Goal: Task Accomplishment & Management: Manage account settings

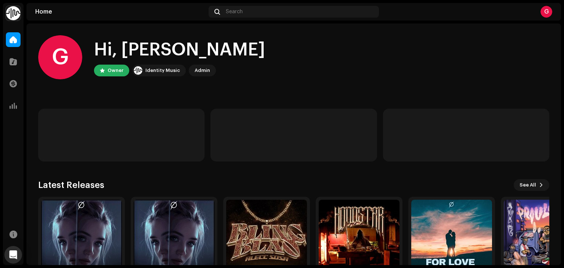
scroll to position [49, 0]
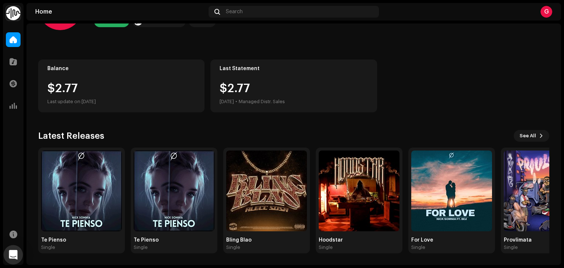
click at [14, 250] on div "Open Intercom Messenger" at bounding box center [13, 254] width 19 height 19
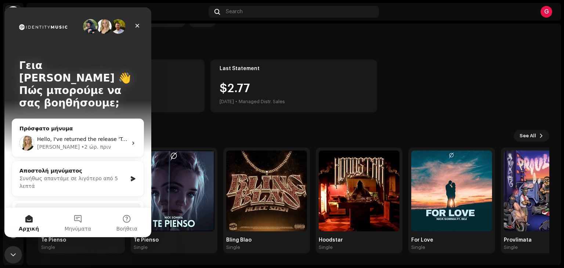
scroll to position [0, 0]
click at [109, 138] on div "Hello, I've returned the release 'Te Pienso' 3047289, please can you review the…" at bounding box center [77, 143] width 131 height 27
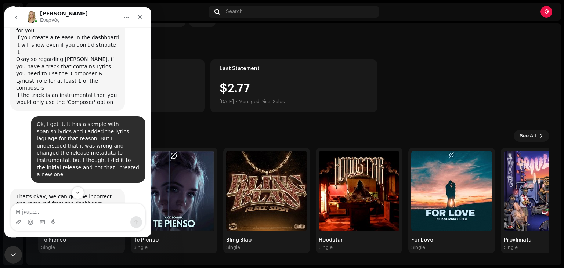
scroll to position [1160, 0]
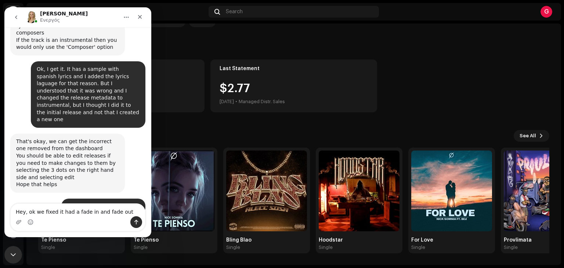
click at [87, 214] on textarea "Hey, ok we fixed it had a fade in and fade out" at bounding box center [78, 210] width 134 height 12
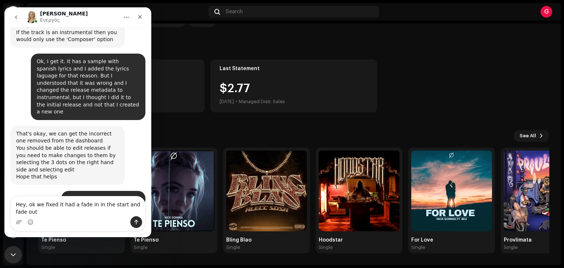
click at [123, 202] on textarea "Hey, ok we fixed it had a fade in in the start and fade out" at bounding box center [78, 206] width 134 height 20
click at [52, 211] on textarea "Hey, ok we fixed it had a fade in in the start and a fade out" at bounding box center [78, 206] width 134 height 20
click at [90, 205] on textarea "Hey, ok we fixed it had a fade in in the start and a fade out" at bounding box center [78, 206] width 134 height 20
click at [37, 211] on textarea "Hey, ok we fixed it had a fade in at the start and a fade out" at bounding box center [78, 206] width 134 height 20
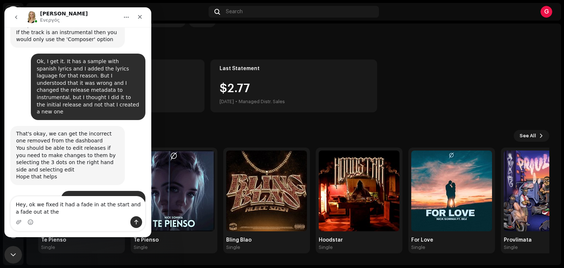
click at [57, 207] on textarea "Hey, ok we fixed it had a fade in at the start and a fade out at the" at bounding box center [78, 206] width 134 height 20
click at [58, 212] on textarea "Hey, ok we fixed it. It had a fade in at the start and a fade out at the" at bounding box center [78, 206] width 134 height 20
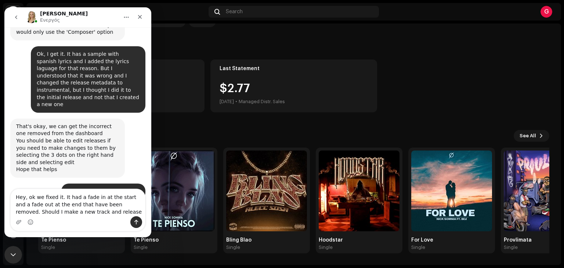
click at [128, 205] on textarea "Hey, ok we fixed it. It had a fade in at the start and a fade out at the end th…" at bounding box center [78, 202] width 134 height 27
click at [135, 204] on textarea "Hey, ok we fixed it. It had a fade in at the start and a fade out at the end th…" at bounding box center [78, 202] width 134 height 27
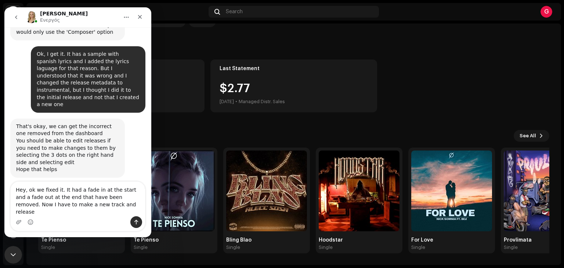
click at [107, 209] on textarea "Hey, ok we fixed it. It had a fade in at the start and a fade out at the end th…" at bounding box center [78, 199] width 134 height 34
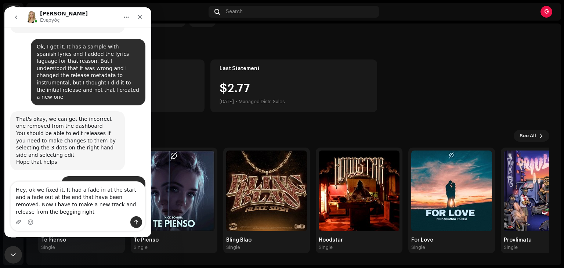
type textarea "Hey, ok we fixed it. It had a fade in at the start and a fade out at the end th…"
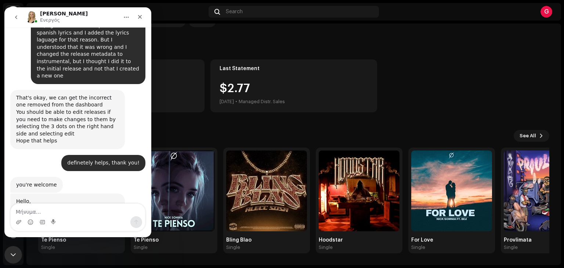
scroll to position [1204, 0]
click at [137, 12] on div "Κλείσιμο" at bounding box center [139, 16] width 13 height 13
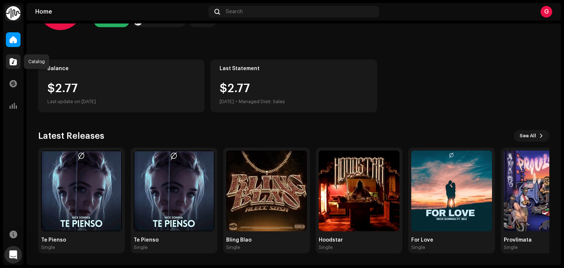
click at [12, 62] on span at bounding box center [13, 62] width 7 height 6
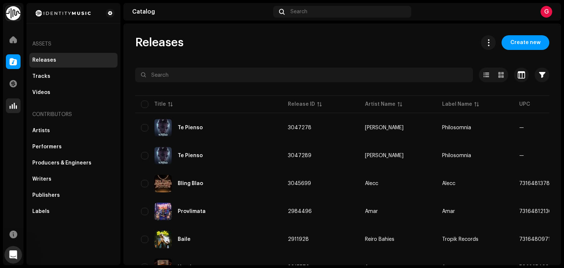
click at [11, 103] on span at bounding box center [13, 106] width 7 height 6
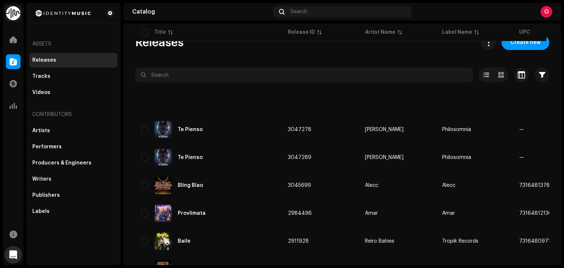
scroll to position [1232, 0]
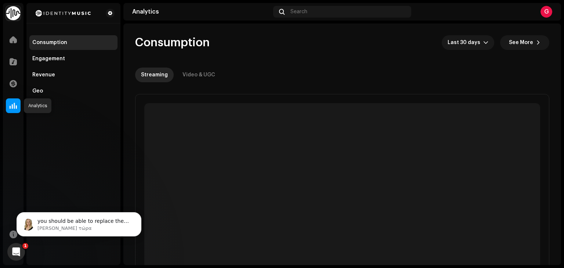
scroll to position [1247, 0]
click at [80, 214] on div "you should be able to replace the audio file, if you select the 3 dots to the r…" at bounding box center [79, 224] width 125 height 24
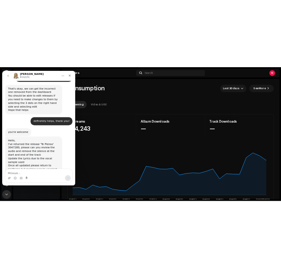
scroll to position [1259, 0]
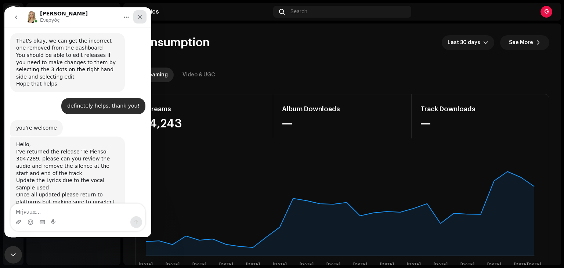
click at [142, 21] on div "Κλείσιμο" at bounding box center [139, 16] width 13 height 13
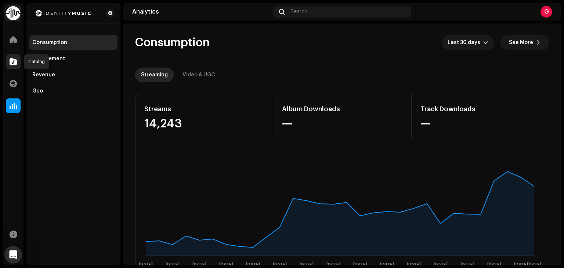
click at [8, 64] on div at bounding box center [13, 61] width 15 height 15
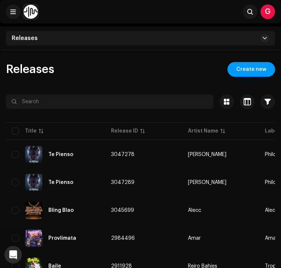
scroll to position [1259, 0]
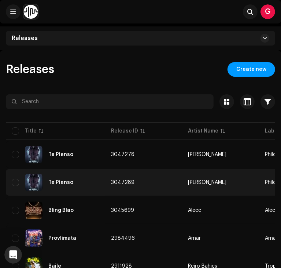
click at [68, 187] on div "Te Pienso" at bounding box center [56, 183] width 88 height 18
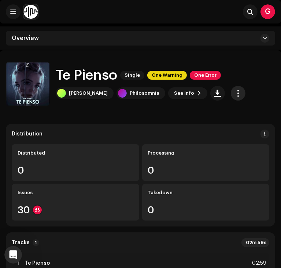
click at [235, 90] on span "button" at bounding box center [238, 93] width 7 height 6
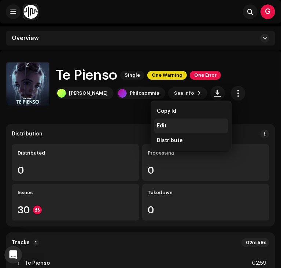
click at [172, 127] on div "Edit" at bounding box center [191, 126] width 68 height 6
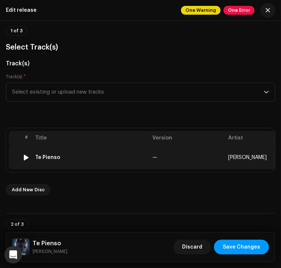
scroll to position [45, 0]
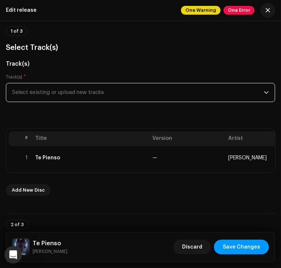
click at [210, 97] on span "Select existing or upload new tracks" at bounding box center [138, 92] width 252 height 18
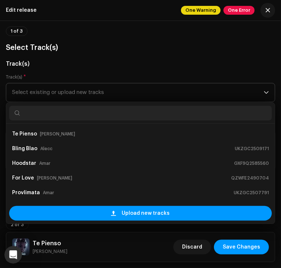
click at [207, 97] on span "Select existing or upload new tracks" at bounding box center [138, 92] width 252 height 18
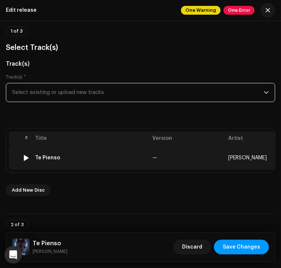
click at [121, 163] on td "Te Pienso" at bounding box center [90, 157] width 117 height 23
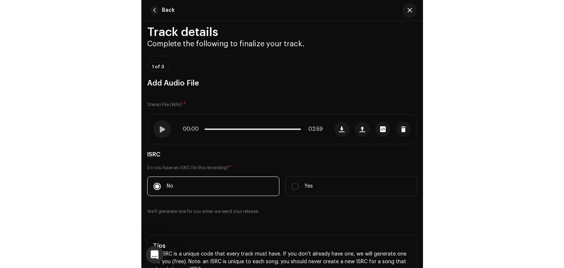
scroll to position [0, 0]
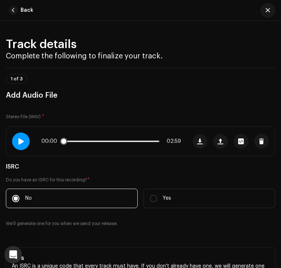
click at [19, 144] on span at bounding box center [21, 141] width 6 height 6
click at [19, 5] on button "Back" at bounding box center [22, 10] width 33 height 15
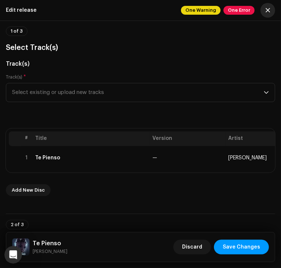
click at [267, 10] on span "button" at bounding box center [268, 10] width 4 height 6
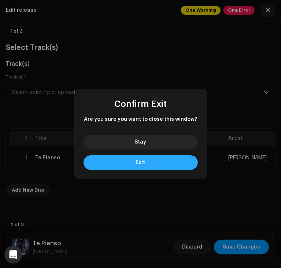
click at [161, 160] on button "Exit" at bounding box center [141, 162] width 114 height 15
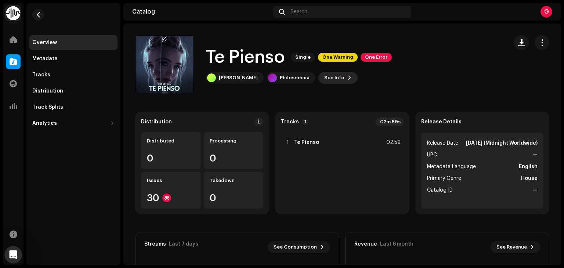
click at [329, 78] on span "See Info" at bounding box center [334, 77] width 20 height 15
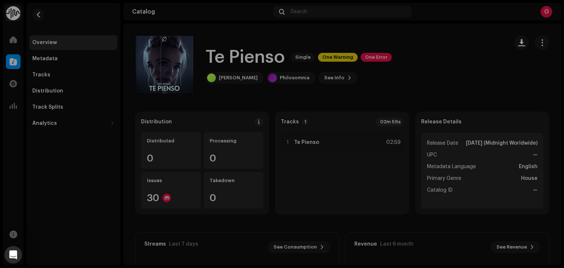
click at [415, 54] on div "Te Pienso 3047289 Metadata Distribution Metadata Language English Release Title…" at bounding box center [282, 134] width 564 height 268
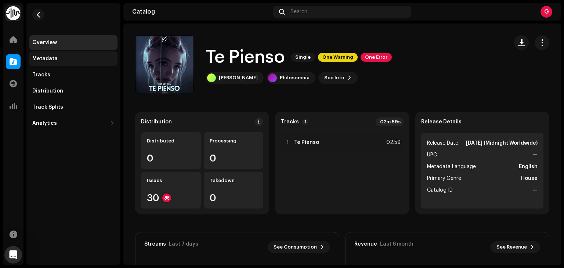
click at [49, 59] on div "Metadata" at bounding box center [44, 59] width 25 height 6
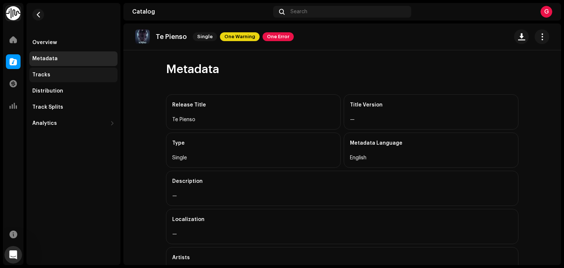
click at [61, 78] on div "Tracks" at bounding box center [73, 75] width 88 height 15
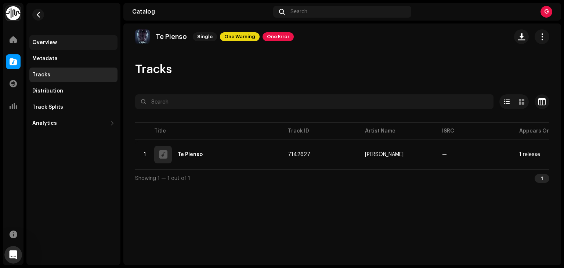
click at [66, 49] on div "Overview" at bounding box center [73, 42] width 88 height 15
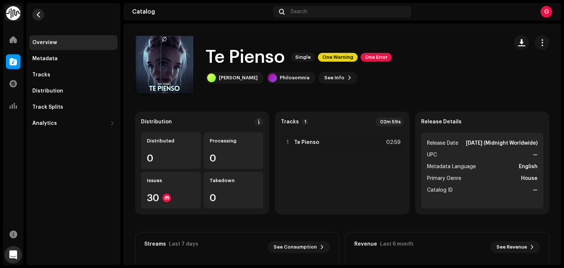
click at [43, 15] on button "button" at bounding box center [38, 15] width 12 height 12
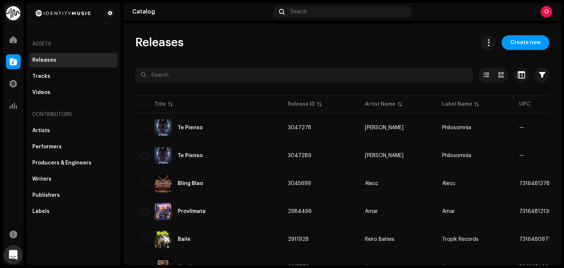
click at [12, 251] on icon "Άνοιγμα Intercom Messenger" at bounding box center [12, 254] width 12 height 12
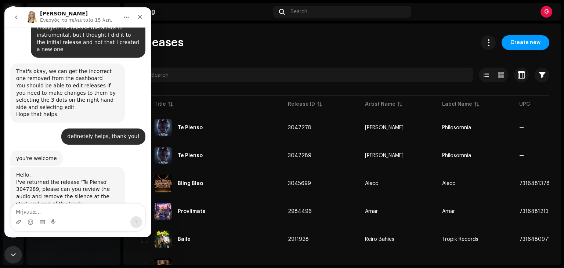
scroll to position [1247, 0]
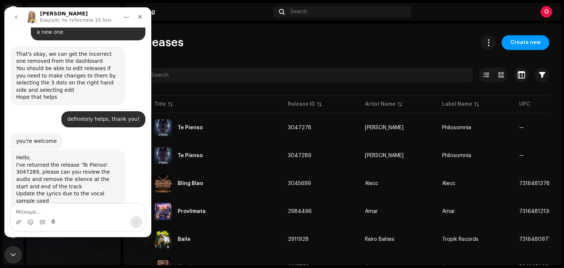
click at [248, 44] on div "Releases Create new" at bounding box center [342, 42] width 414 height 15
drag, startPoint x: 140, startPoint y: 12, endPoint x: 187, endPoint y: 32, distance: 51.2
click at [140, 12] on div "Κλείσιμο" at bounding box center [139, 16] width 13 height 13
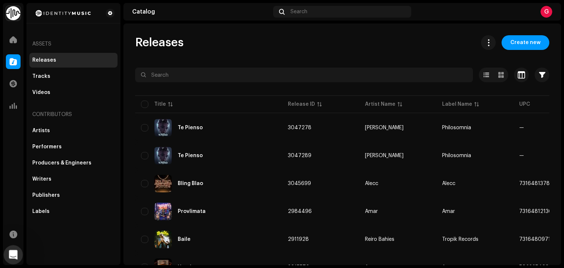
click at [21, 259] on div "Άνοιγμα Intercom Messenger" at bounding box center [12, 254] width 18 height 18
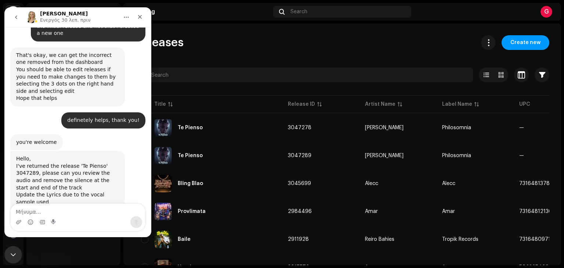
scroll to position [1247, 0]
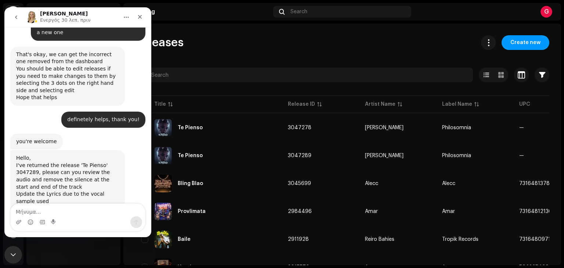
click at [78, 207] on textarea "Μήνυμα..." at bounding box center [78, 210] width 134 height 12
